Goal: Consume media (video, audio): Consume media (video, audio)

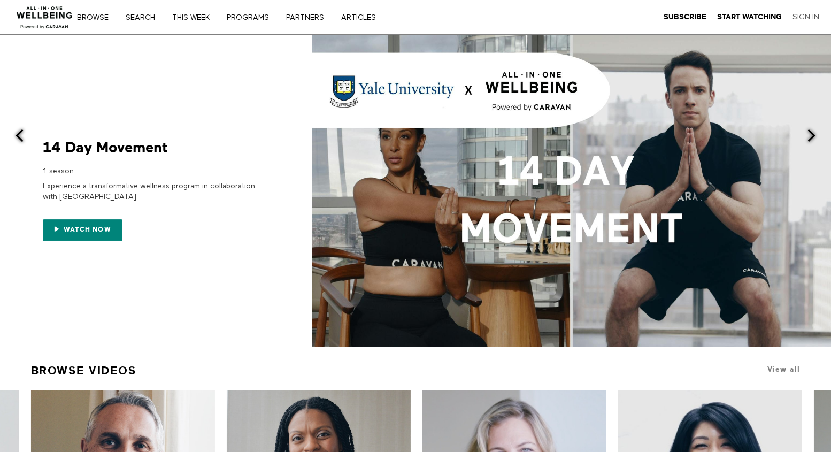
click at [802, 17] on link "Sign In" at bounding box center [805, 17] width 27 height 10
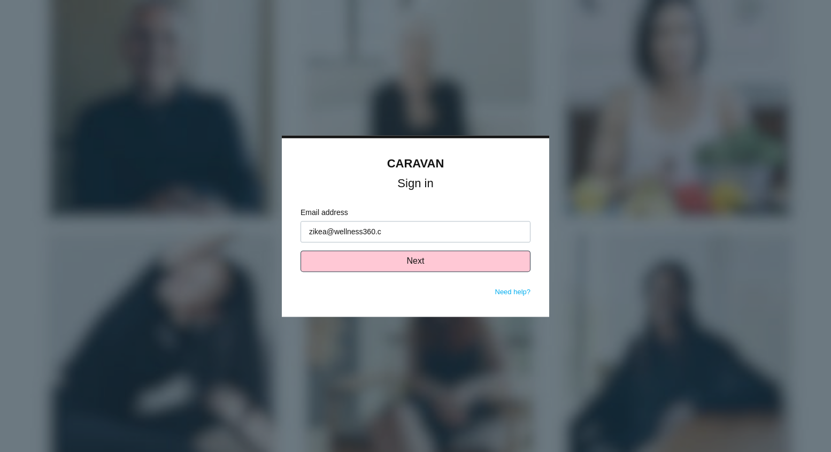
type input "[EMAIL_ADDRESS][DOMAIN_NAME]"
click at [460, 265] on button "Next" at bounding box center [415, 260] width 230 height 21
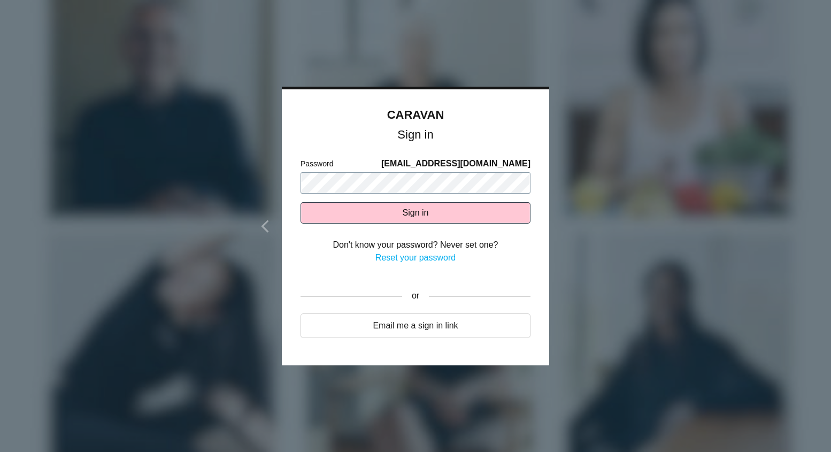
click at [300, 202] on button "Sign in" at bounding box center [415, 212] width 230 height 21
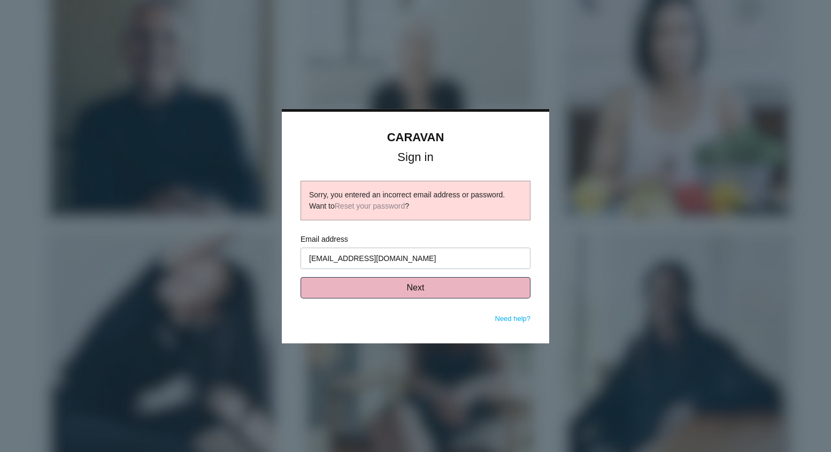
click at [449, 296] on button "Next" at bounding box center [415, 287] width 230 height 21
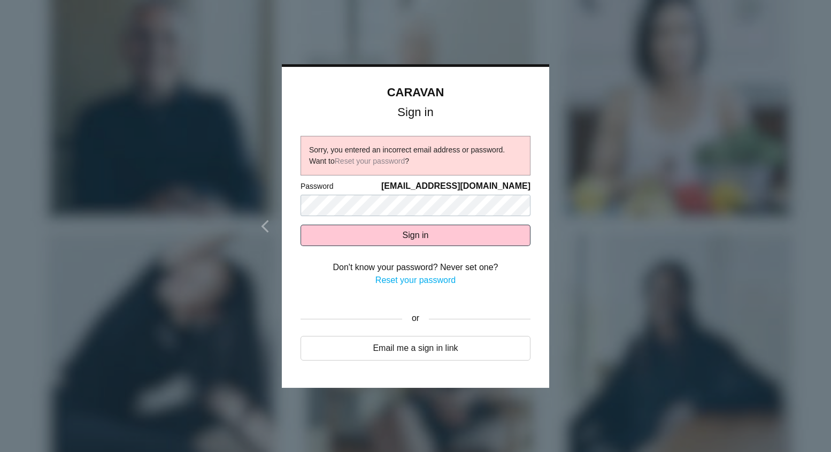
click at [420, 224] on button "Sign in" at bounding box center [415, 234] width 230 height 21
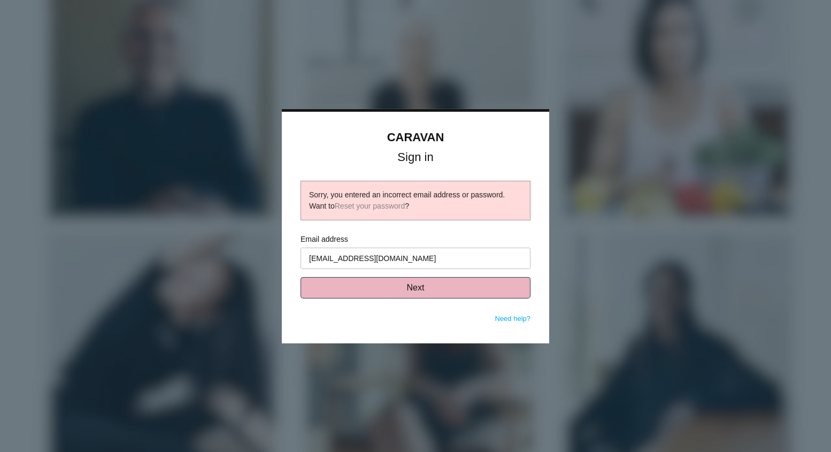
click at [412, 292] on button "Next" at bounding box center [415, 287] width 230 height 21
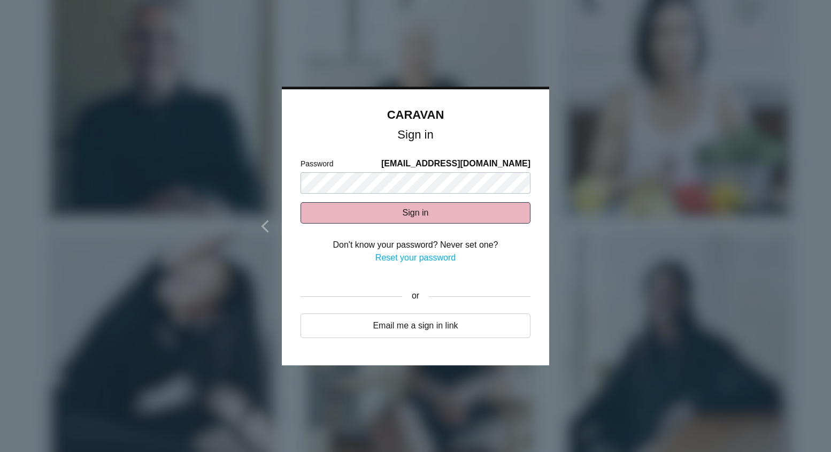
click at [368, 209] on button "Sign in" at bounding box center [415, 212] width 230 height 21
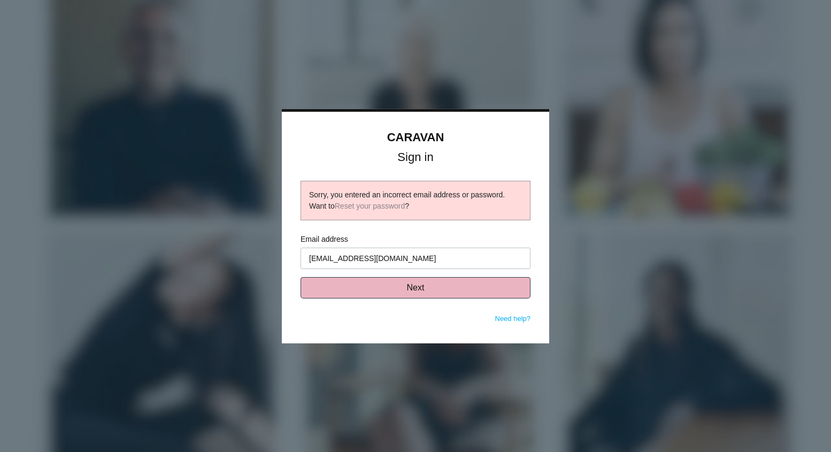
click at [412, 288] on button "Next" at bounding box center [415, 287] width 230 height 21
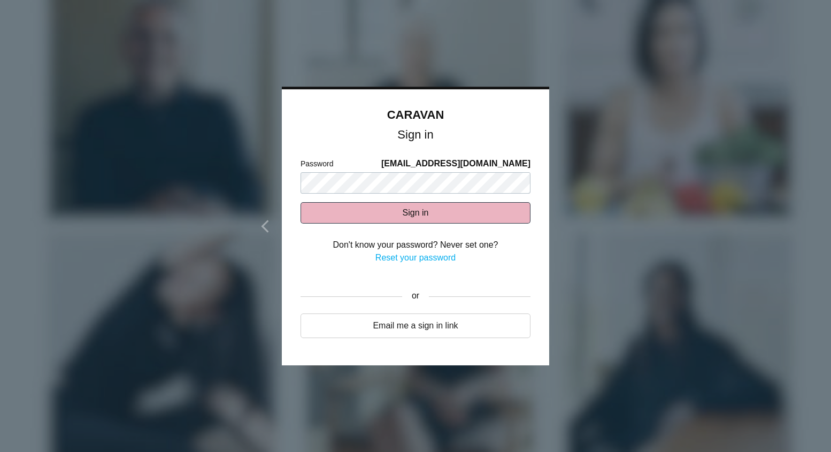
click at [363, 209] on button "Sign in" at bounding box center [415, 212] width 230 height 21
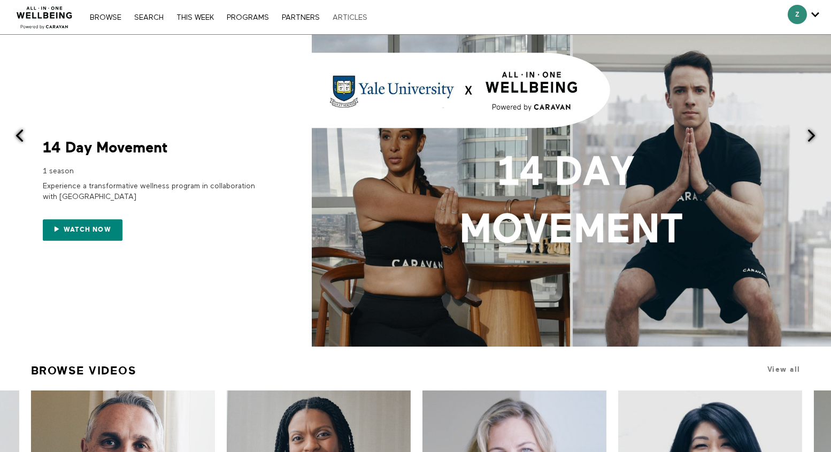
click at [345, 20] on link "ARTICLES" at bounding box center [349, 17] width 45 height 7
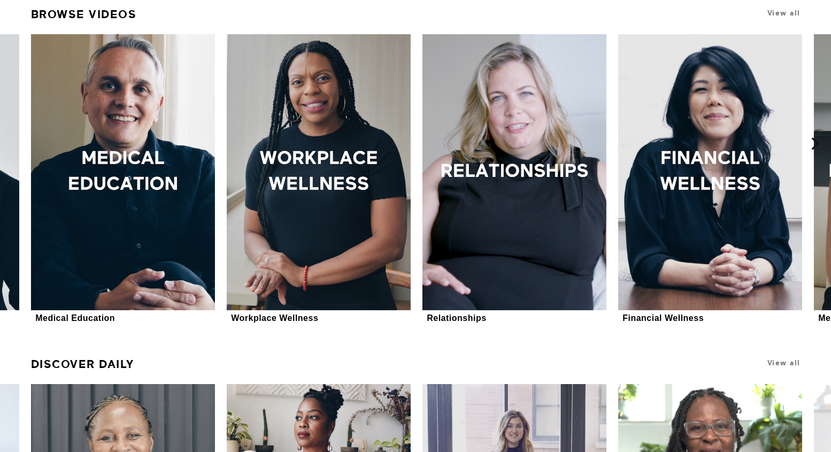
scroll to position [358, 0]
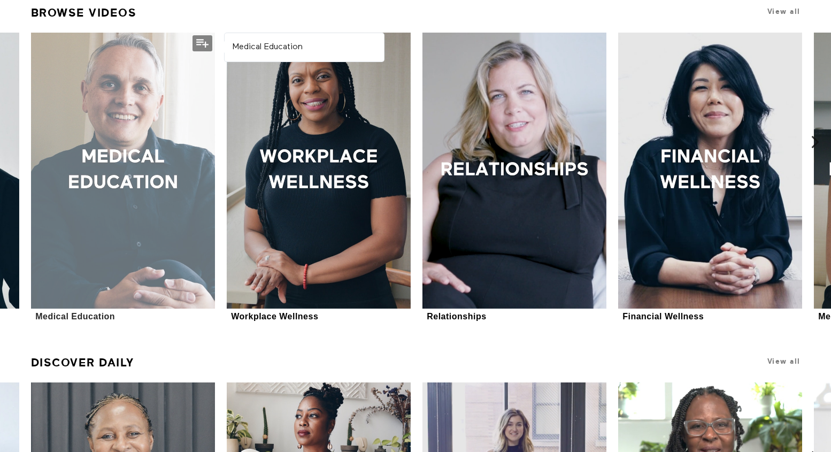
click at [101, 224] on div at bounding box center [123, 171] width 184 height 276
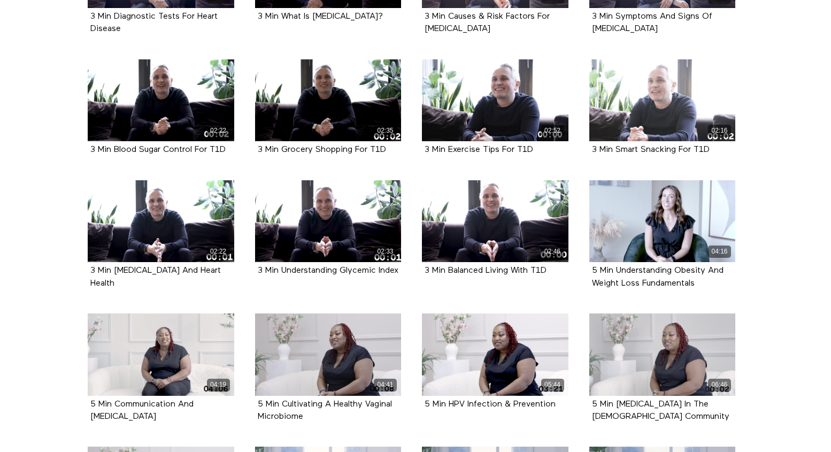
scroll to position [7166, 0]
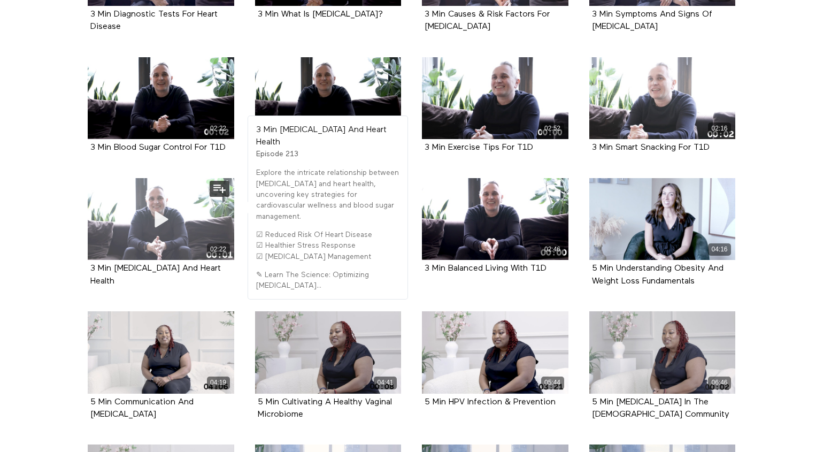
click at [191, 187] on div "02:22" at bounding box center [161, 219] width 146 height 82
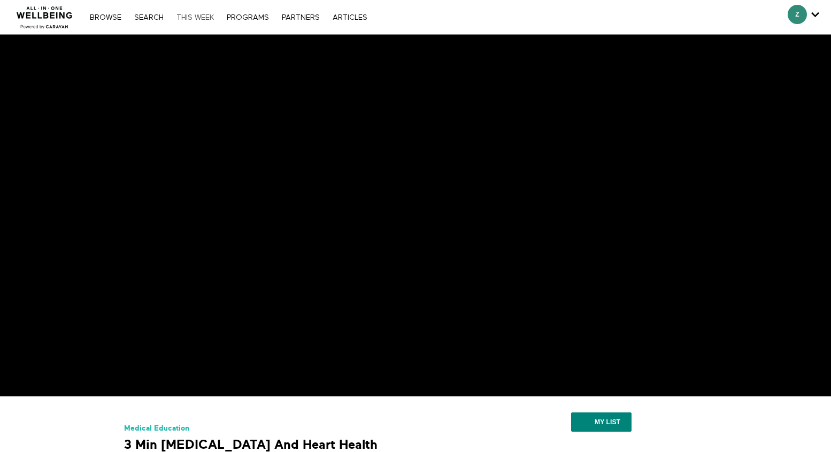
click at [196, 16] on link "THIS WEEK" at bounding box center [195, 17] width 48 height 7
click at [151, 14] on link "Search" at bounding box center [149, 17] width 40 height 7
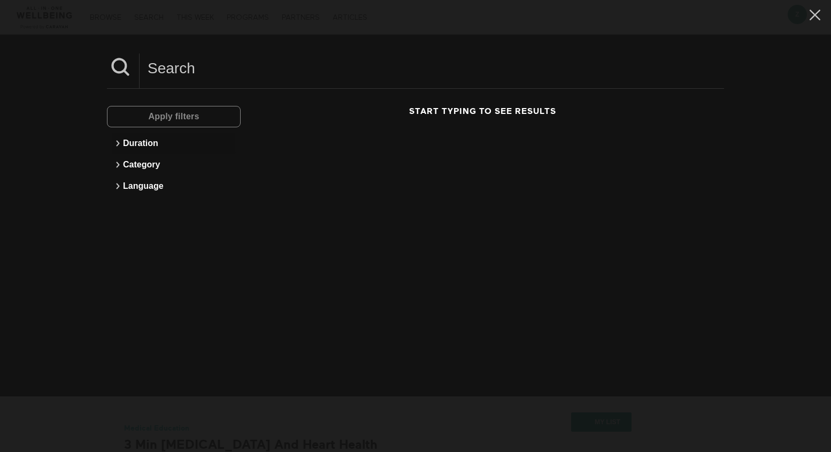
click at [115, 142] on icon at bounding box center [117, 143] width 13 height 13
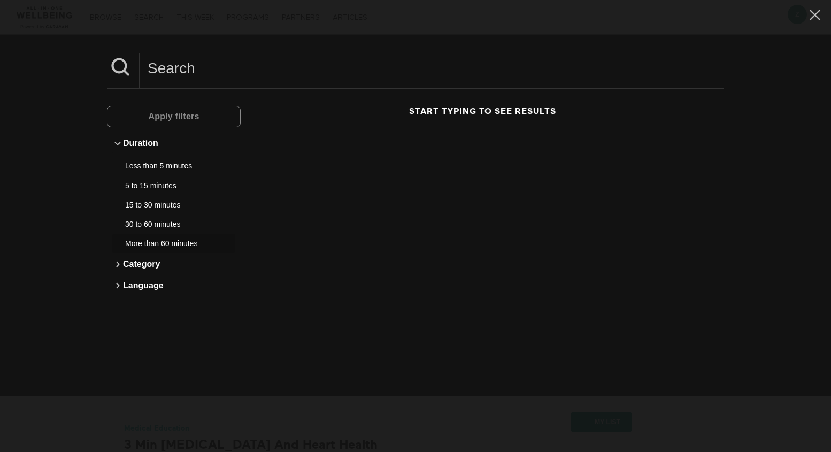
click at [149, 244] on div "More than 60 minutes" at bounding box center [169, 243] width 89 height 11
click at [458, 114] on h3 "Start typing to see results" at bounding box center [482, 111] width 483 height 11
click at [195, 113] on span "Apply filters" at bounding box center [173, 116] width 51 height 9
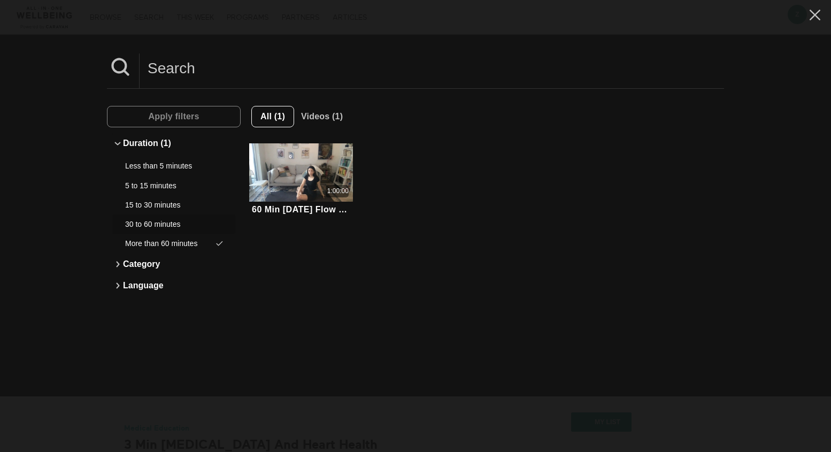
click at [168, 220] on div "30 to 60 minutes" at bounding box center [169, 224] width 89 height 11
click at [192, 120] on span "Apply filters" at bounding box center [173, 116] width 51 height 9
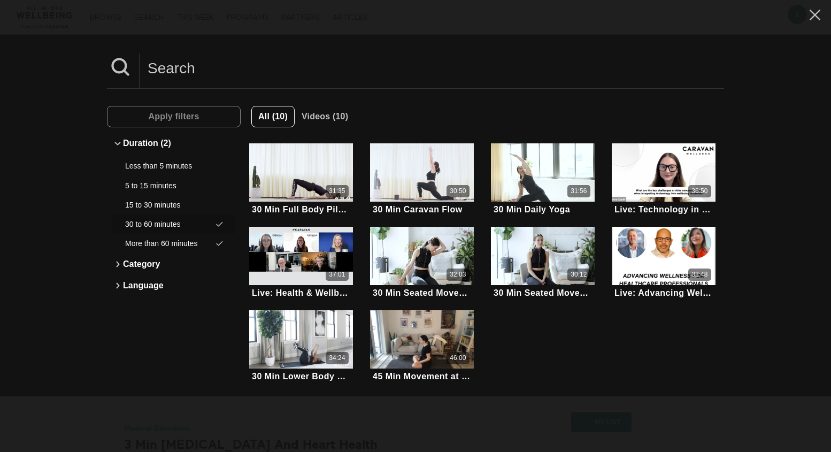
click at [219, 224] on icon at bounding box center [219, 224] width 7 height 5
click at [219, 244] on icon at bounding box center [219, 243] width 10 height 10
click at [161, 169] on div "Less than 5 minutes" at bounding box center [169, 165] width 89 height 11
click at [204, 118] on button "Apply filters" at bounding box center [174, 116] width 134 height 21
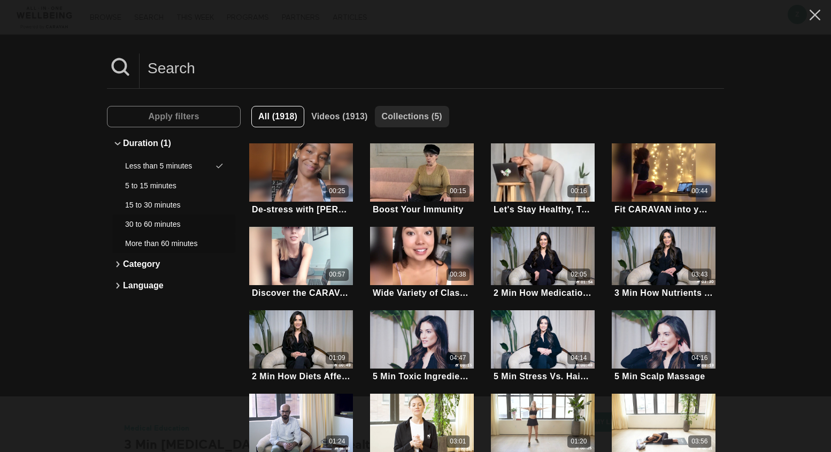
click at [438, 112] on span "Collections (5)" at bounding box center [412, 116] width 60 height 9
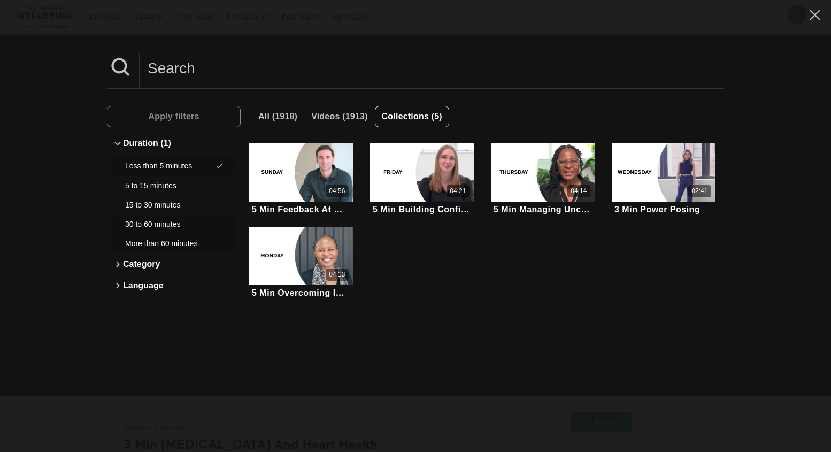
click at [218, 166] on icon at bounding box center [219, 166] width 10 height 10
click at [144, 281] on button "Language" at bounding box center [173, 285] width 123 height 21
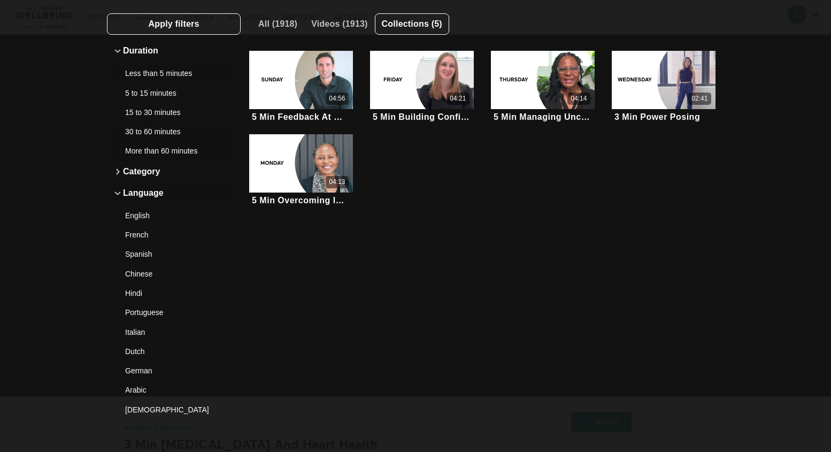
scroll to position [93, 0]
click at [143, 255] on div "Spanish" at bounding box center [169, 253] width 89 height 11
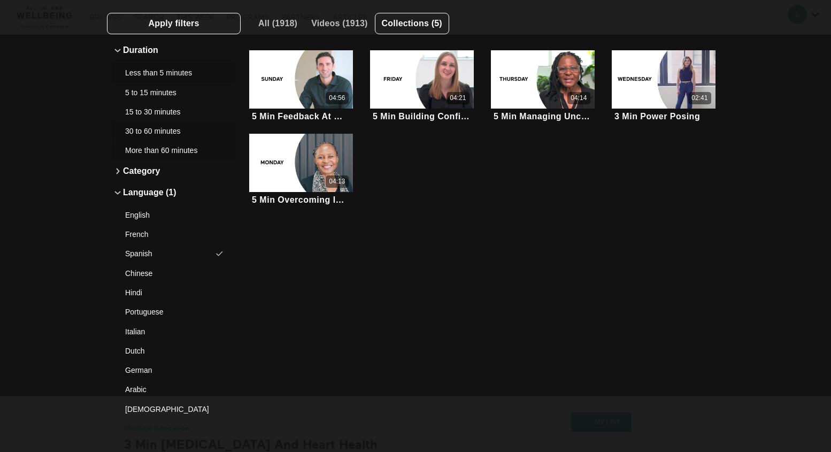
click at [200, 25] on button "Apply filters" at bounding box center [174, 23] width 134 height 21
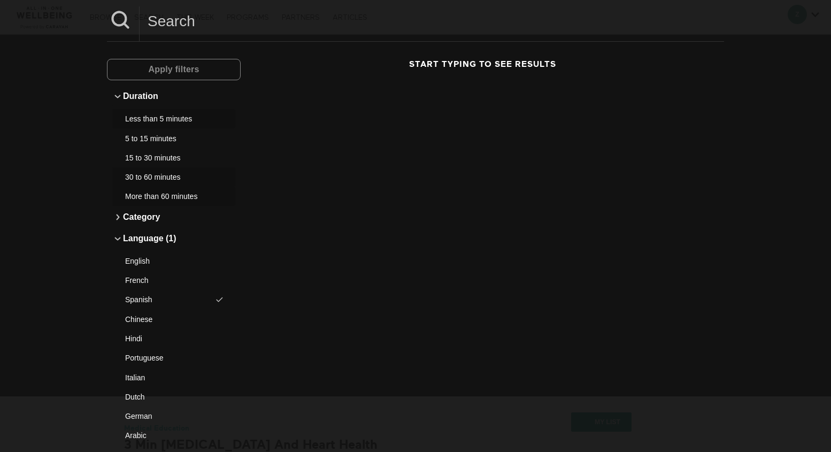
scroll to position [0, 0]
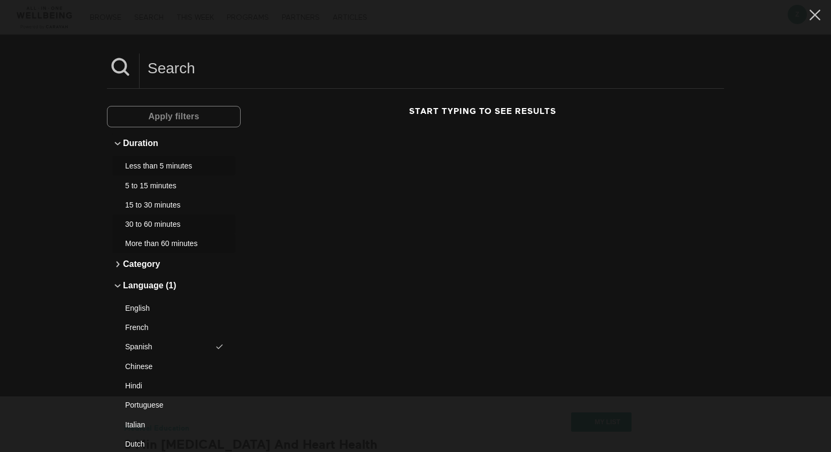
click at [174, 73] on input at bounding box center [431, 67] width 584 height 29
click at [814, 16] on icon at bounding box center [814, 15] width 20 height 18
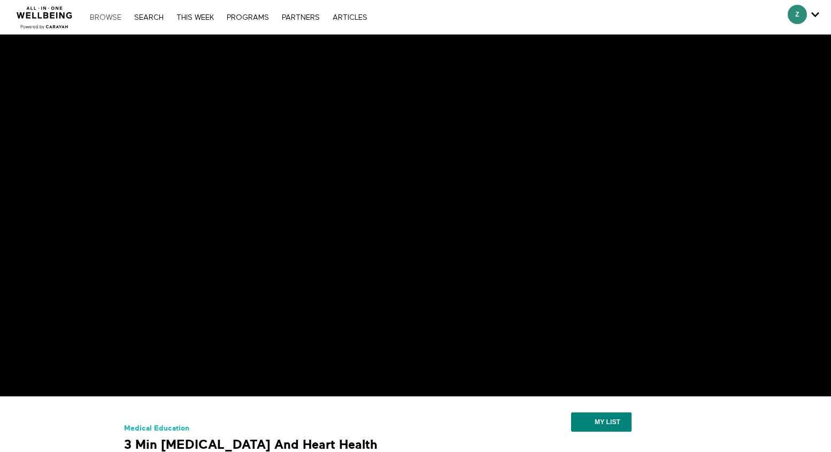
click at [109, 14] on link "Browse" at bounding box center [105, 17] width 42 height 7
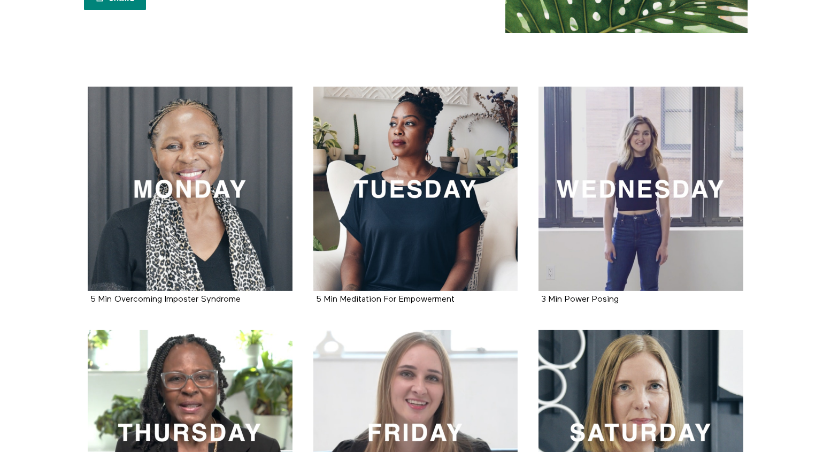
scroll to position [239, 0]
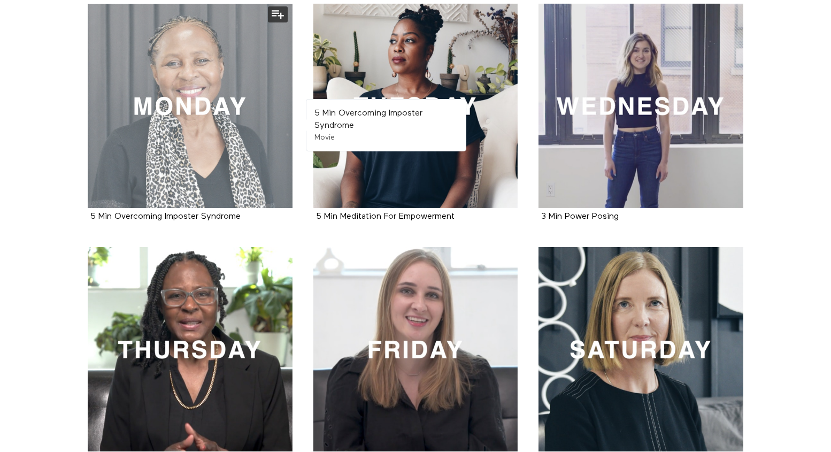
click at [189, 169] on div at bounding box center [190, 106] width 205 height 205
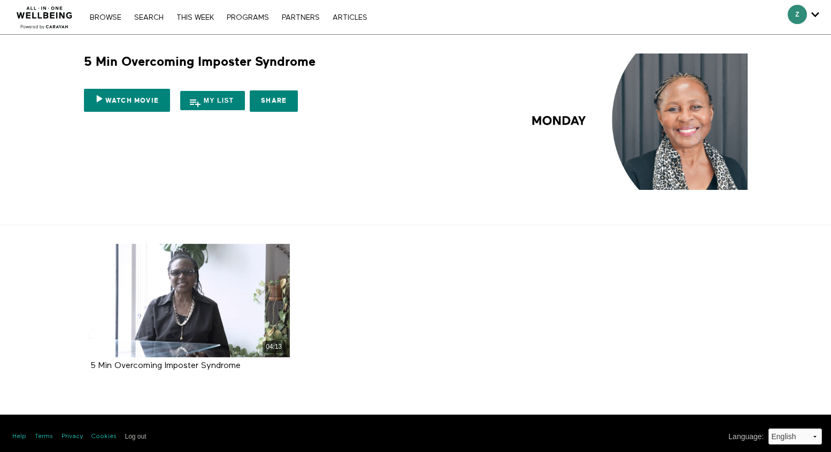
scroll to position [6, 0]
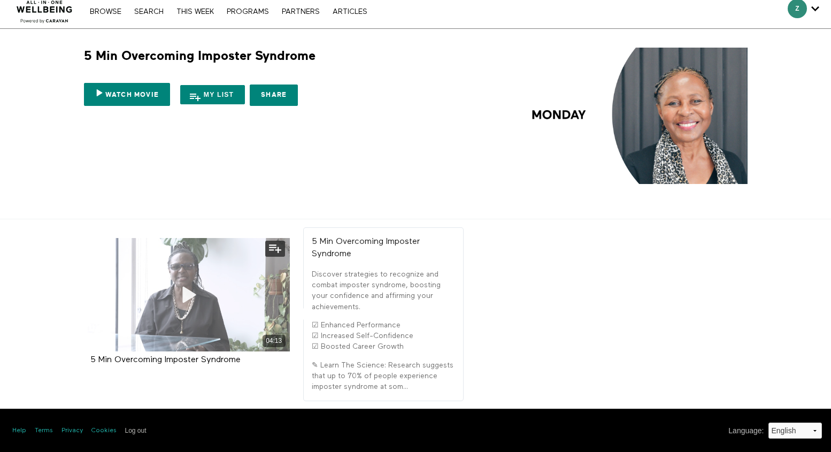
click at [187, 291] on icon at bounding box center [189, 294] width 32 height 19
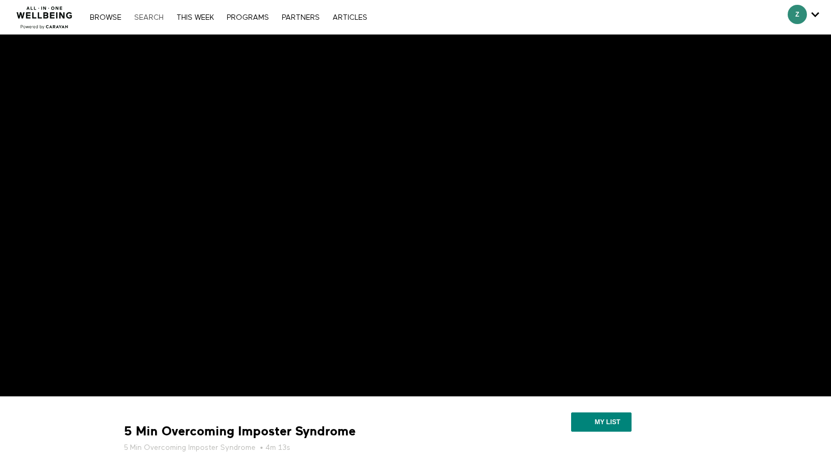
click at [152, 21] on link "Search" at bounding box center [149, 17] width 40 height 7
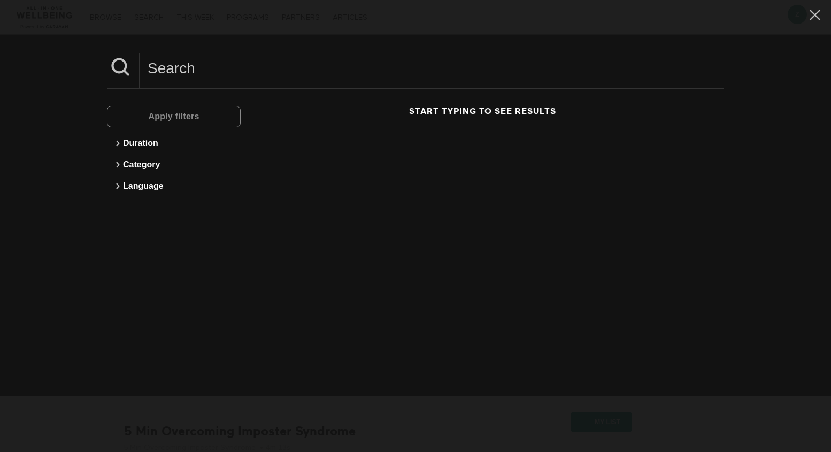
click at [91, 60] on div "Apply filters Duration Category Language Start typing to see results" at bounding box center [415, 226] width 831 height 452
click at [810, 15] on icon at bounding box center [814, 15] width 20 height 18
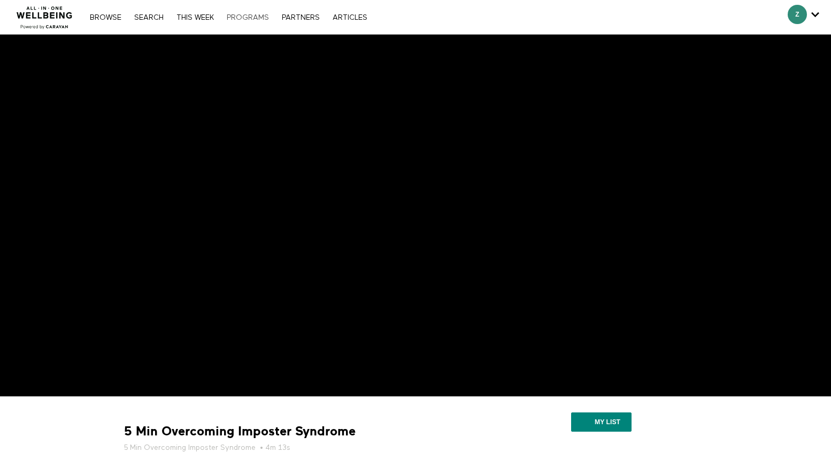
click at [250, 18] on link "PROGRAMS" at bounding box center [247, 17] width 53 height 7
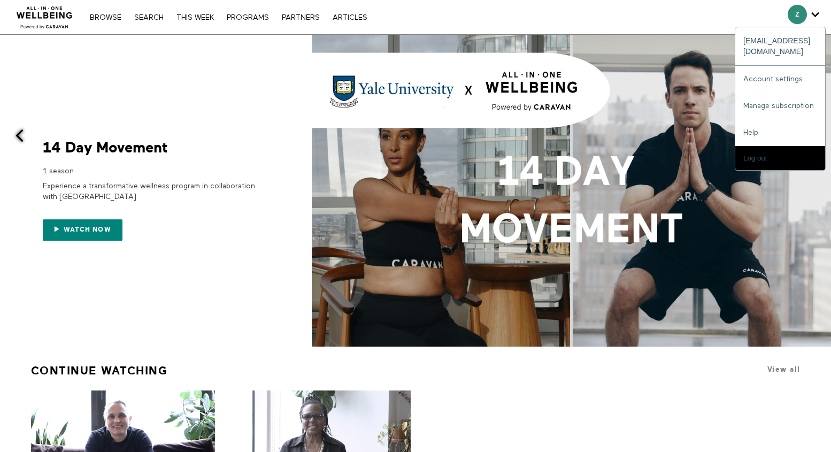
click at [790, 10] on span "Secondary" at bounding box center [796, 14] width 19 height 19
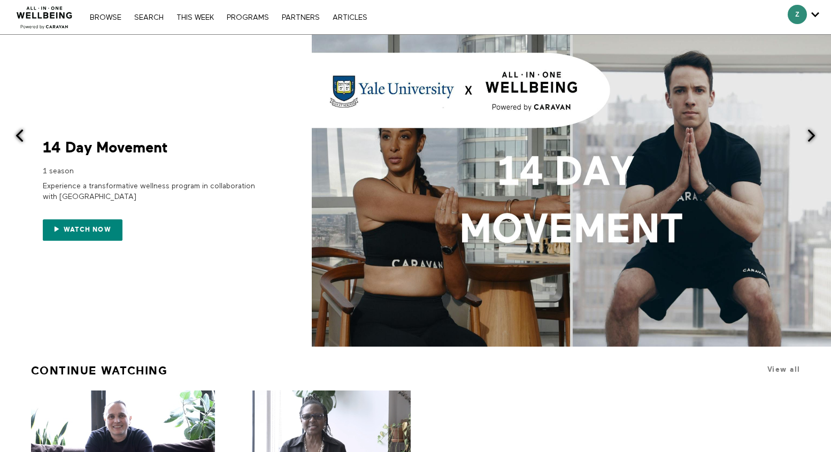
click at [818, 15] on div "Z zikea@wellness360.co Account settings Manage subscription Help Log out" at bounding box center [803, 17] width 48 height 34
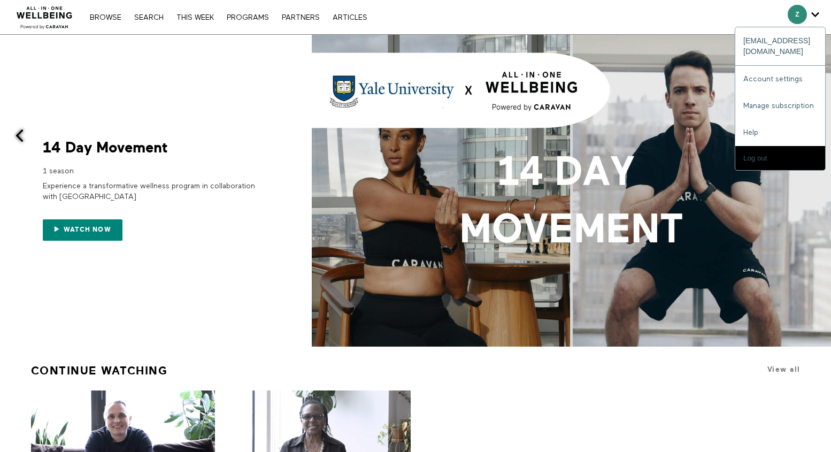
click at [813, 15] on icon "Secondary" at bounding box center [815, 14] width 8 height 16
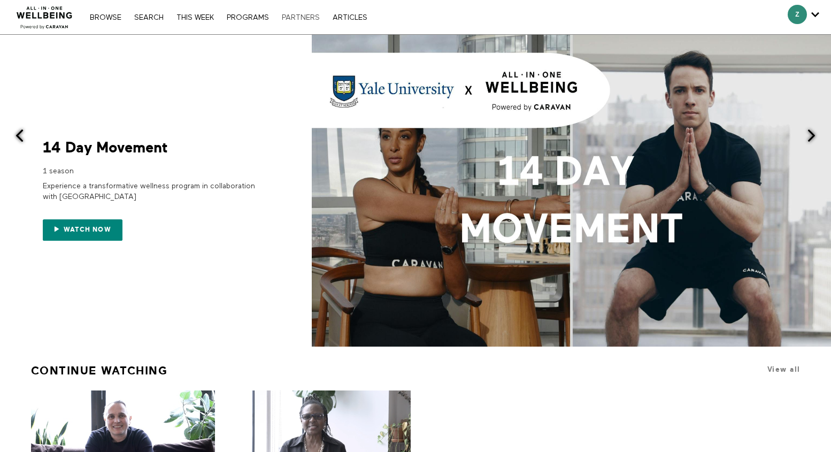
click at [297, 19] on link "PARTNERS" at bounding box center [300, 17] width 49 height 7
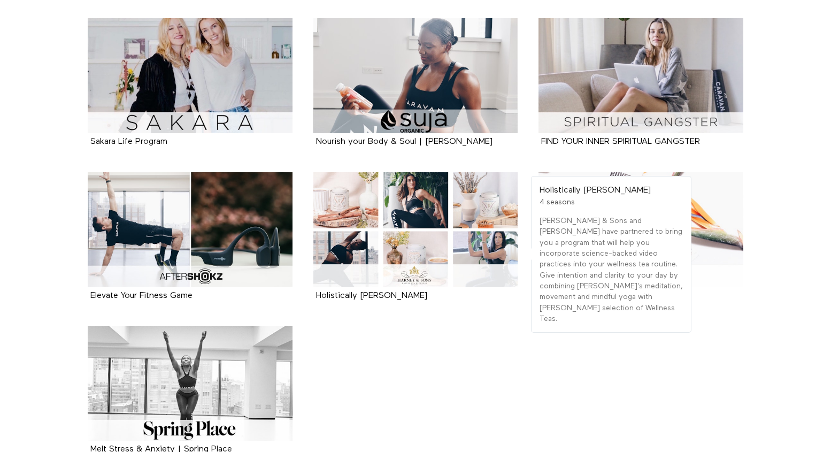
scroll to position [377, 0]
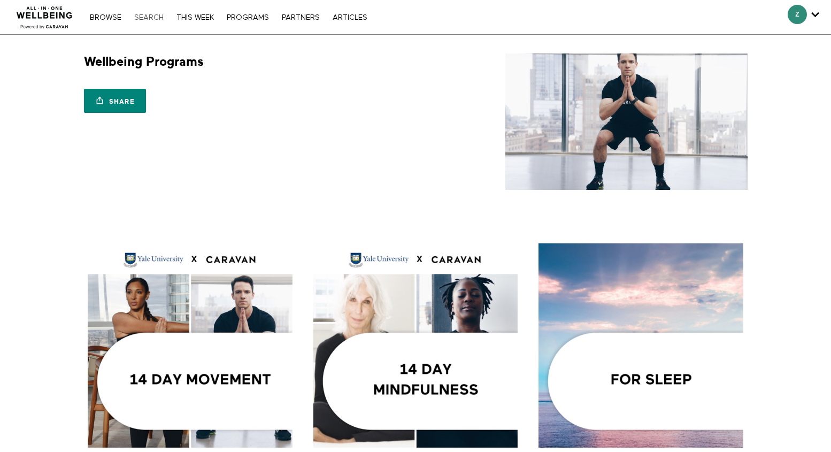
click at [149, 19] on link "Search" at bounding box center [149, 17] width 40 height 7
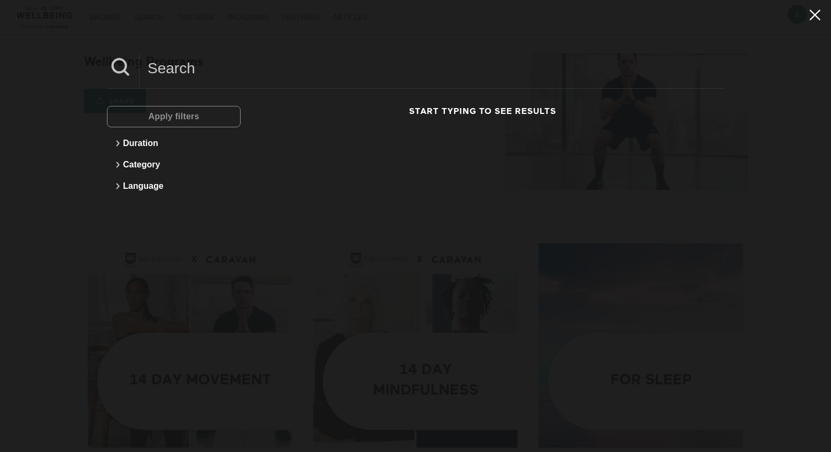
click at [810, 15] on icon at bounding box center [814, 15] width 20 height 18
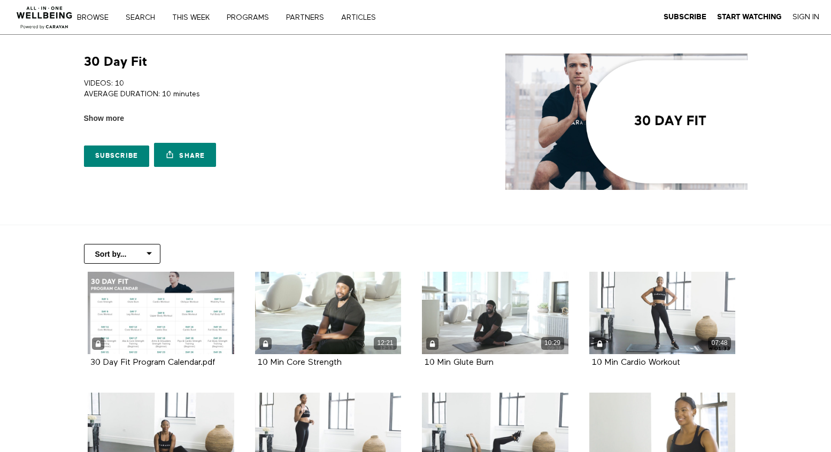
scroll to position [860, 0]
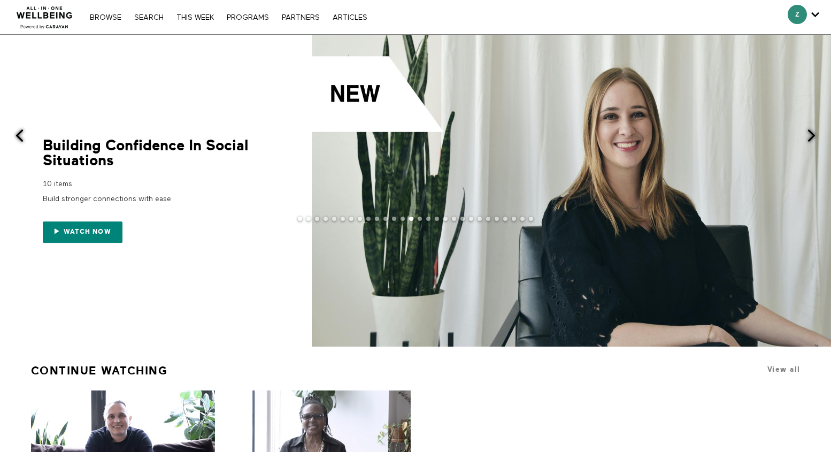
click at [816, 135] on span at bounding box center [810, 135] width 13 height 13
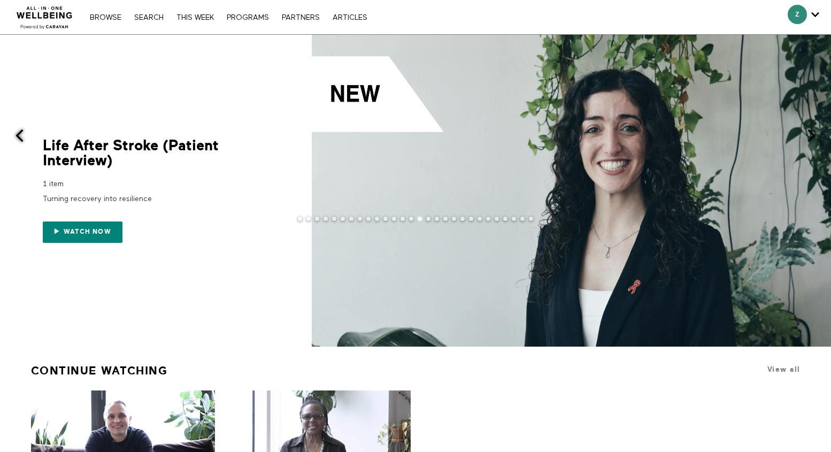
click at [816, 135] on span at bounding box center [810, 135] width 13 height 13
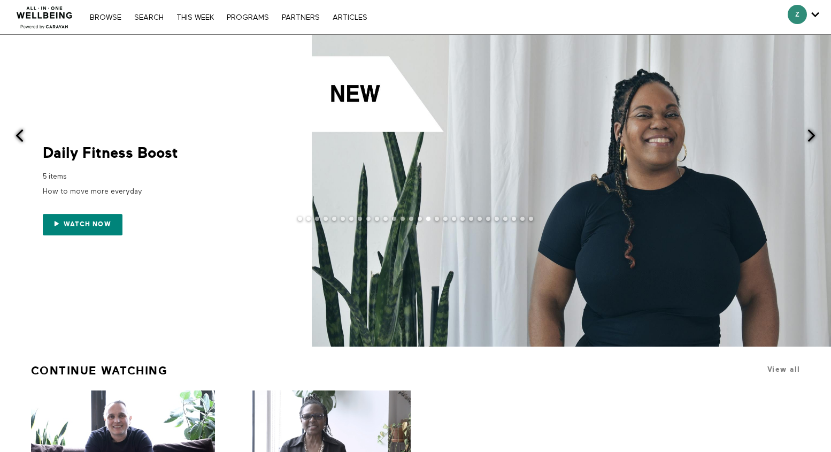
click at [816, 135] on span at bounding box center [810, 135] width 13 height 13
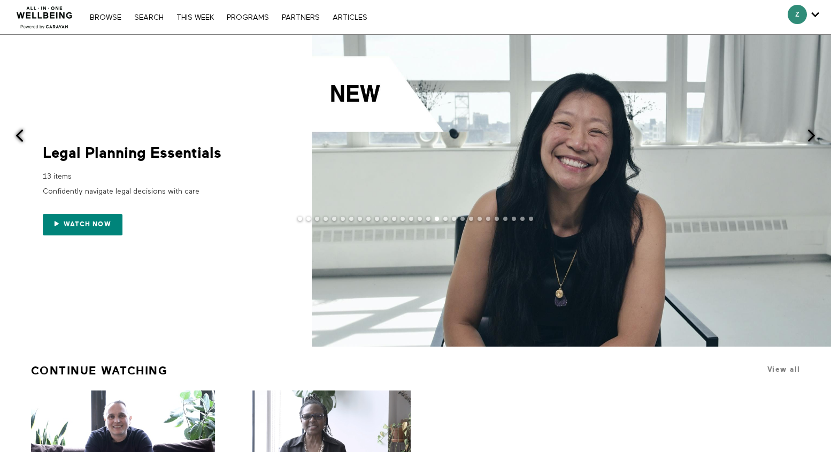
click at [816, 135] on span at bounding box center [810, 135] width 13 height 13
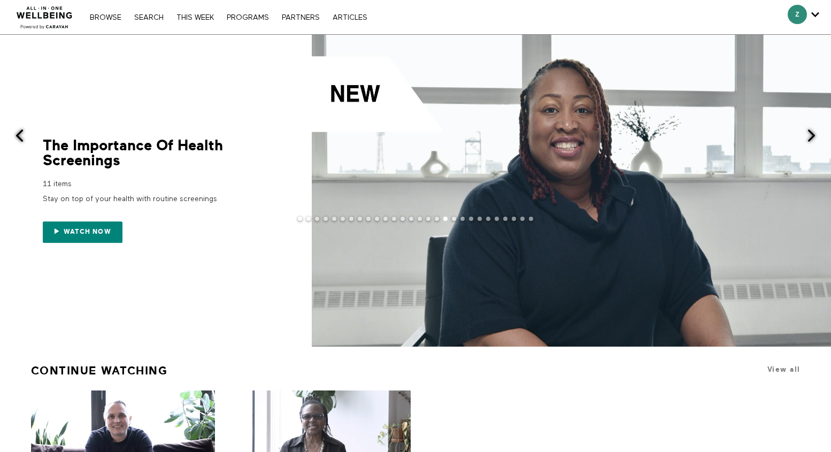
click at [97, 231] on div at bounding box center [415, 226] width 831 height 21
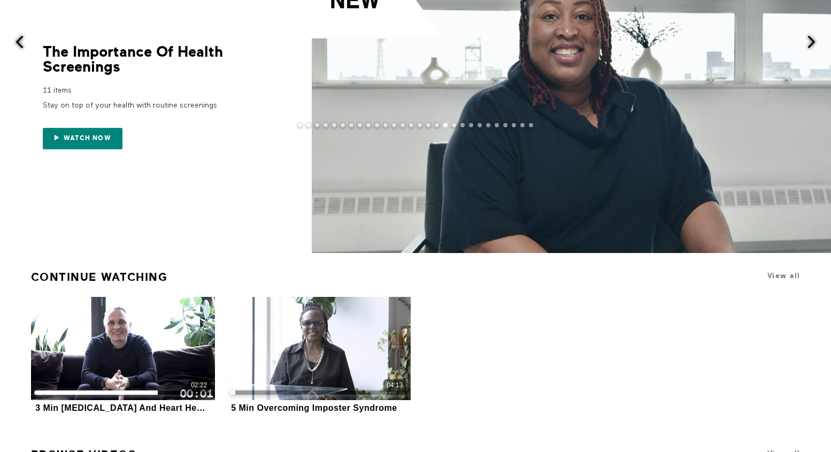
scroll to position [95, 0]
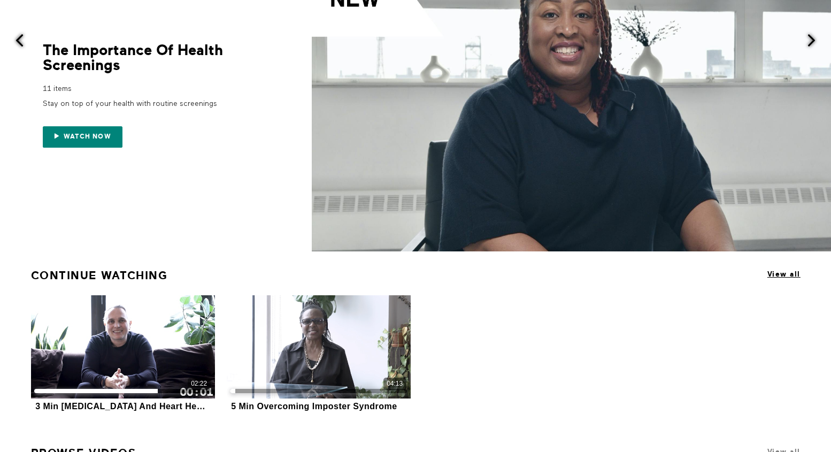
click at [778, 276] on span "View all" at bounding box center [783, 274] width 33 height 8
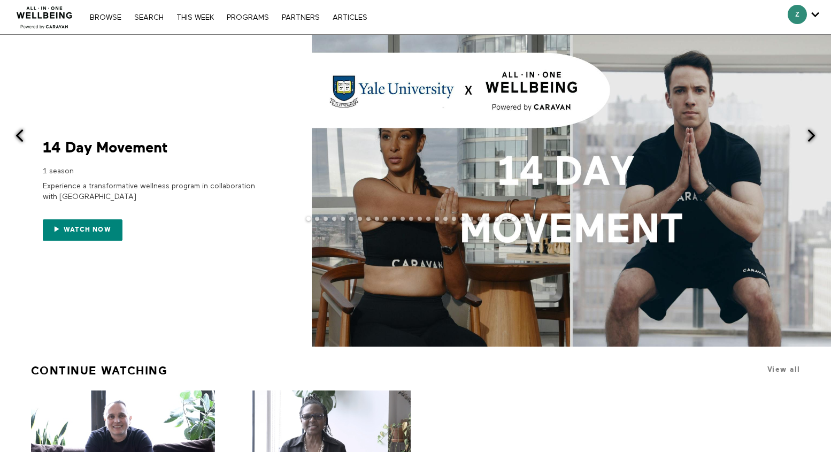
click at [96, 229] on div at bounding box center [415, 226] width 831 height 21
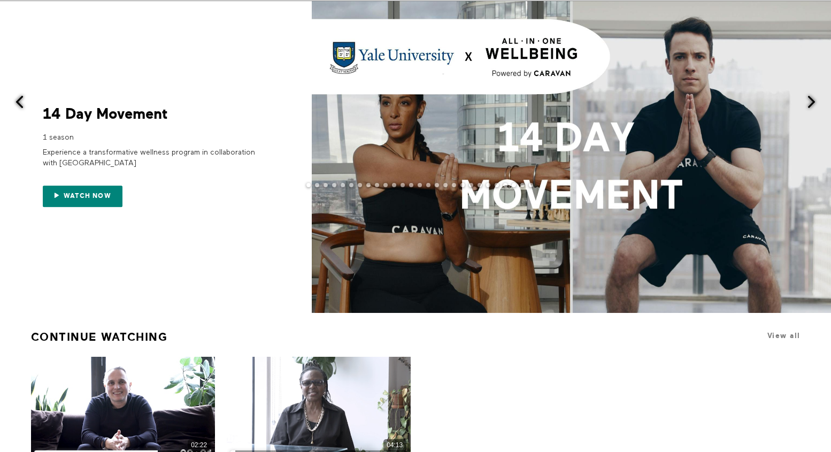
scroll to position [33, 0]
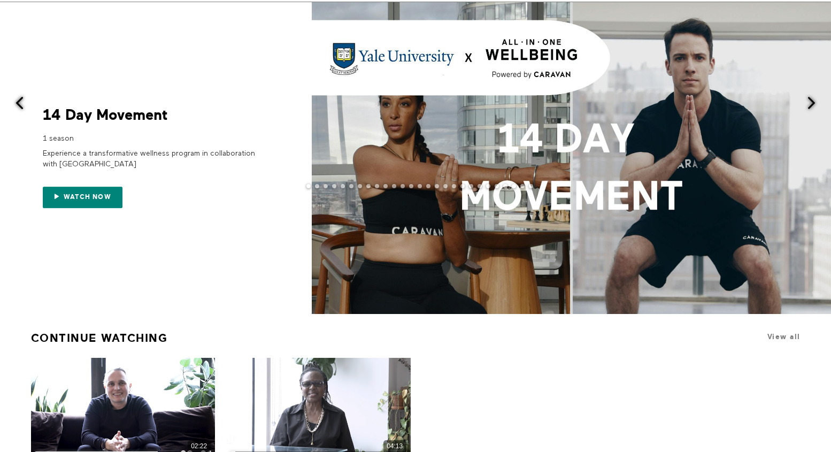
click at [813, 100] on span at bounding box center [810, 102] width 13 height 13
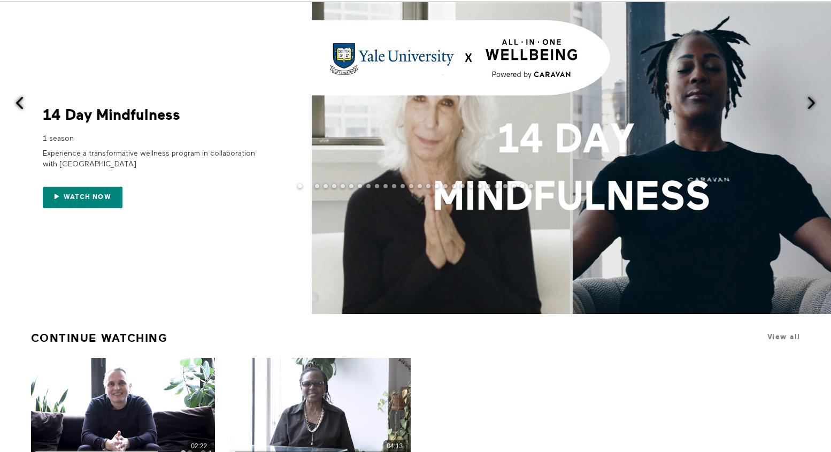
click at [813, 100] on span at bounding box center [810, 102] width 13 height 13
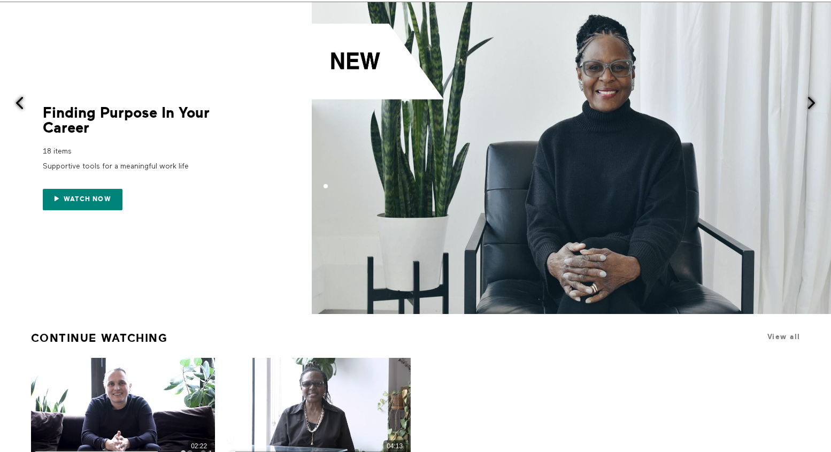
click at [813, 100] on span at bounding box center [810, 102] width 13 height 13
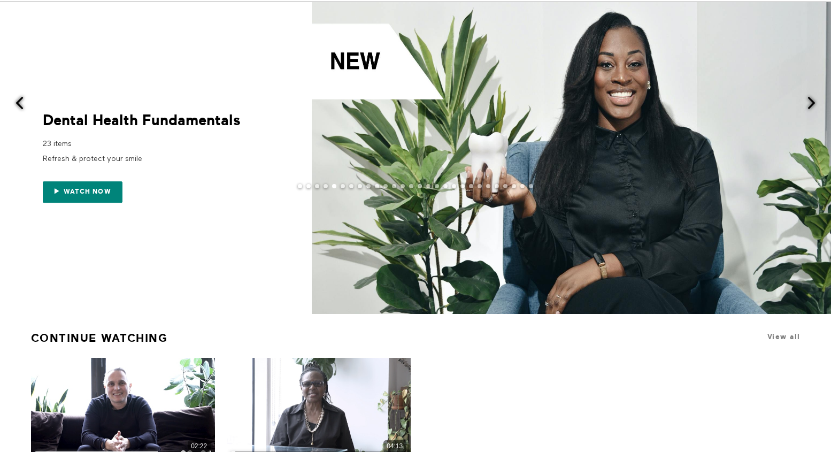
click at [813, 100] on span at bounding box center [810, 102] width 13 height 13
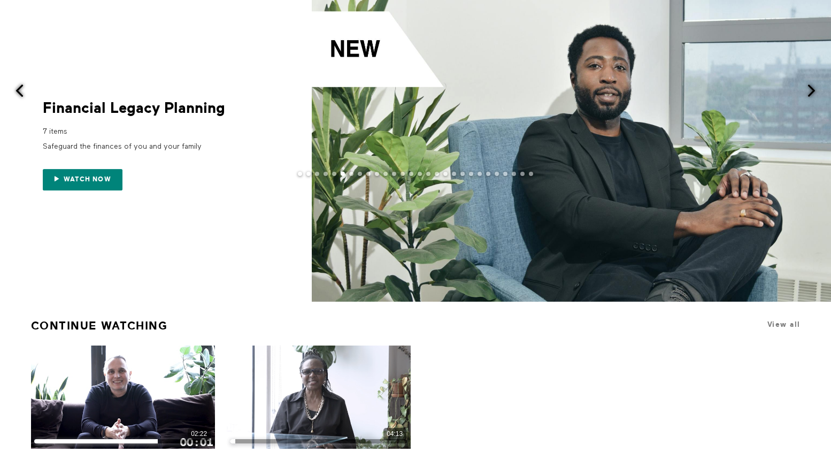
scroll to position [0, 0]
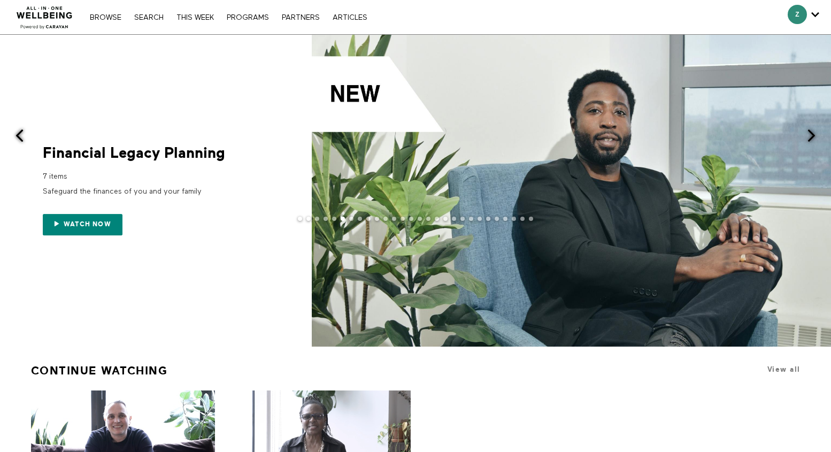
click at [811, 136] on span at bounding box center [810, 135] width 13 height 13
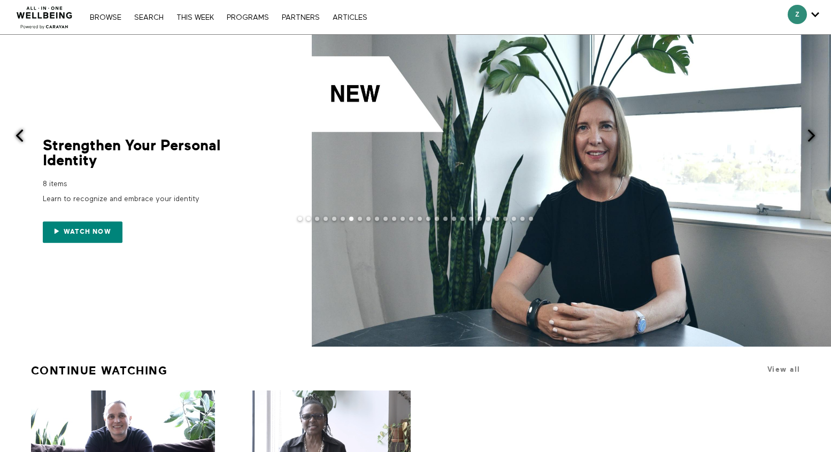
click at [811, 136] on span at bounding box center [810, 135] width 13 height 13
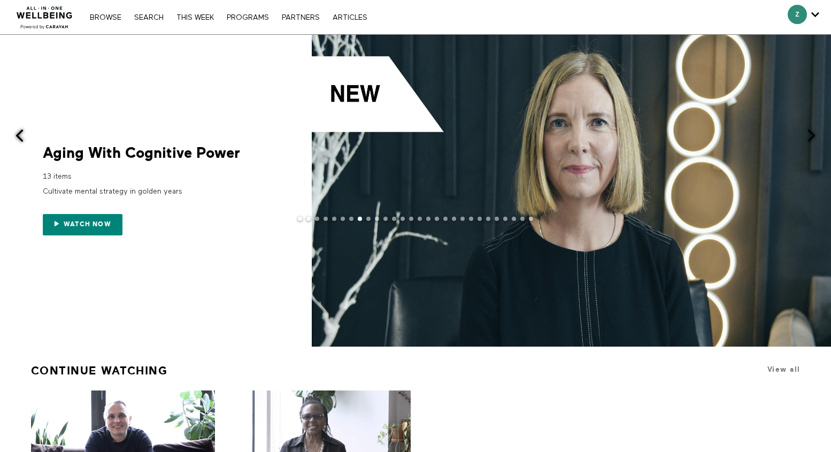
click at [811, 136] on span at bounding box center [810, 135] width 13 height 13
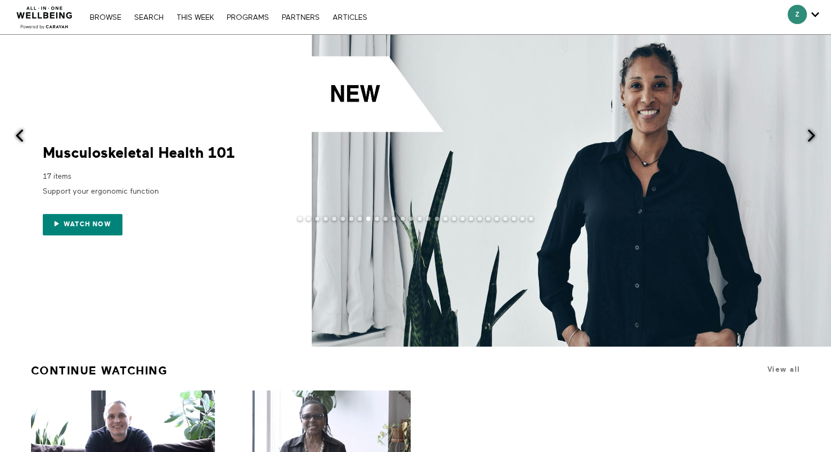
click at [103, 221] on div at bounding box center [415, 226] width 831 height 21
click at [79, 211] on div "Watch now" at bounding box center [150, 218] width 214 height 34
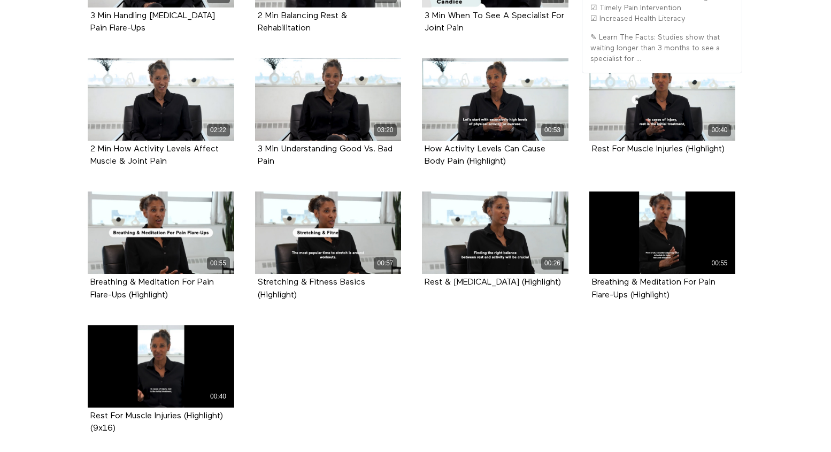
scroll to position [486, 0]
